Goal: Information Seeking & Learning: Learn about a topic

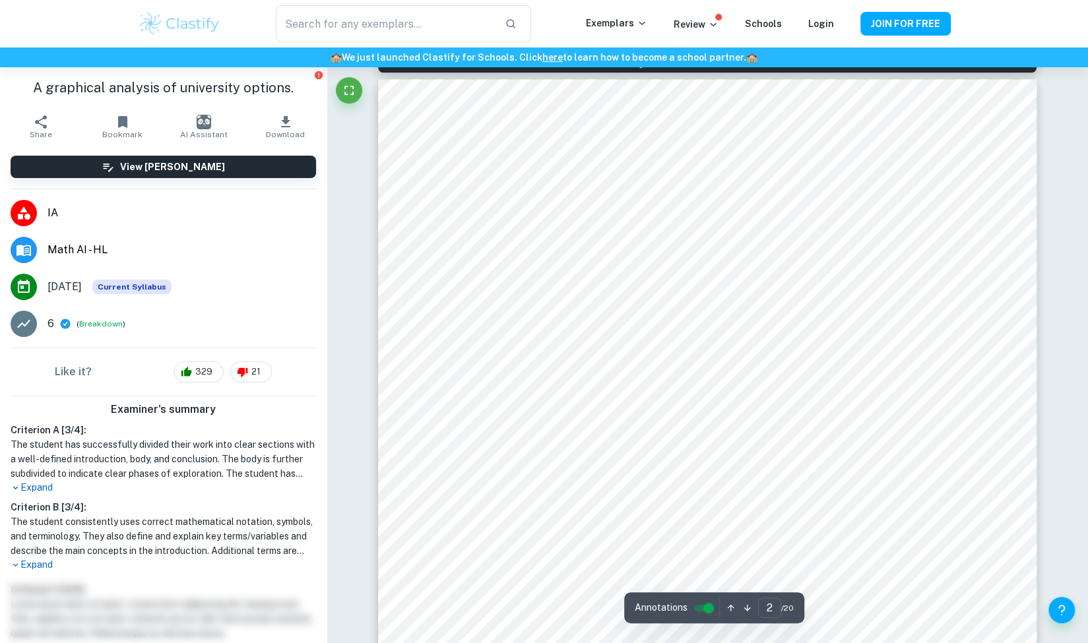
scroll to position [1144, 0]
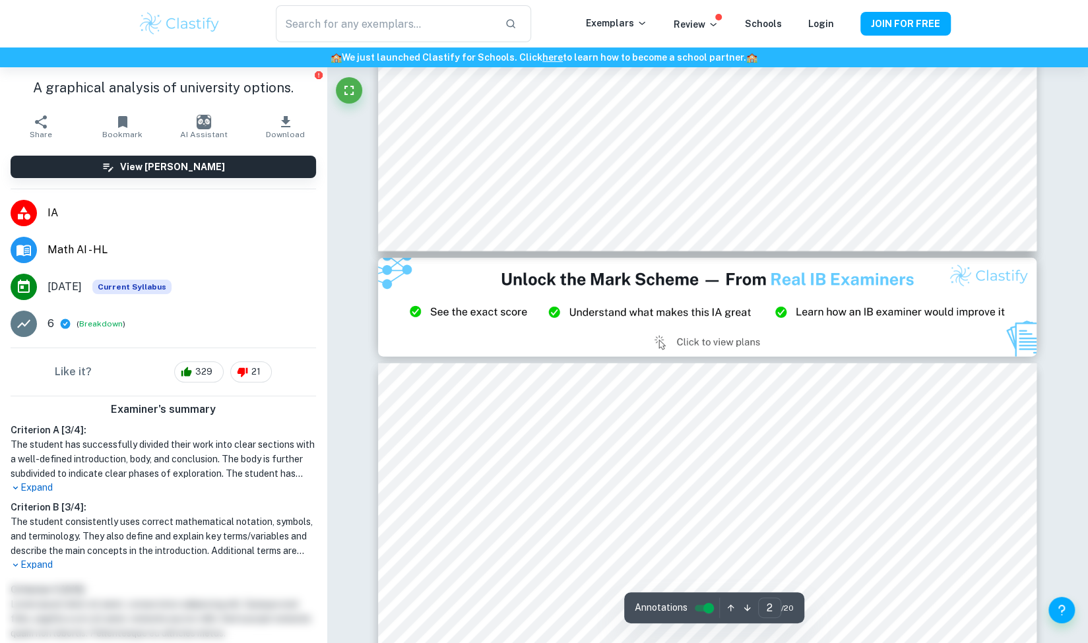
type input "3"
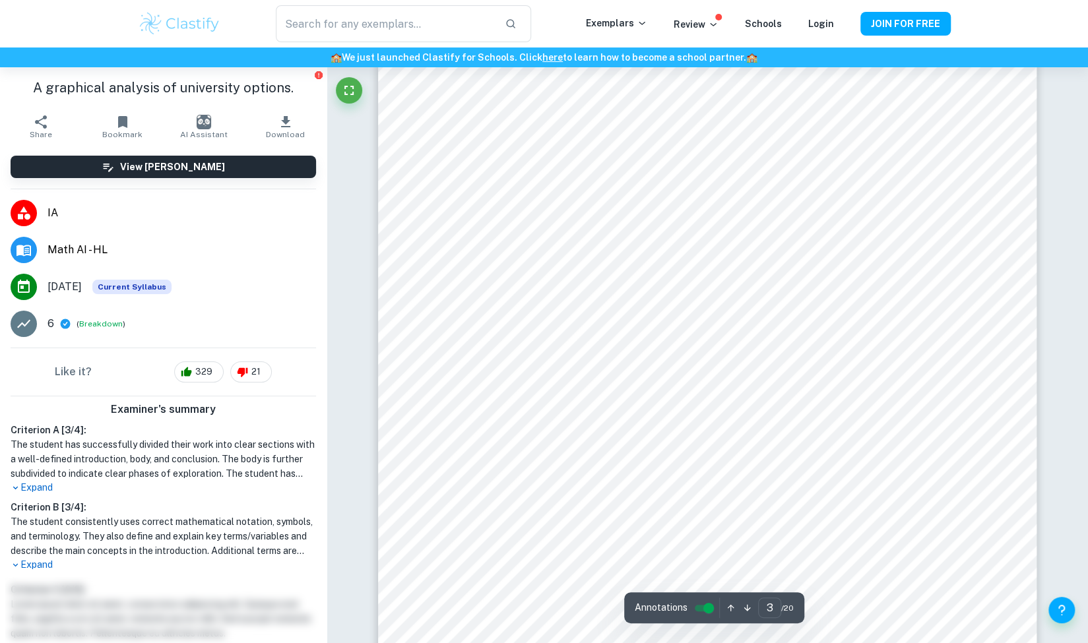
scroll to position [2440, 0]
